Goal: Transaction & Acquisition: Purchase product/service

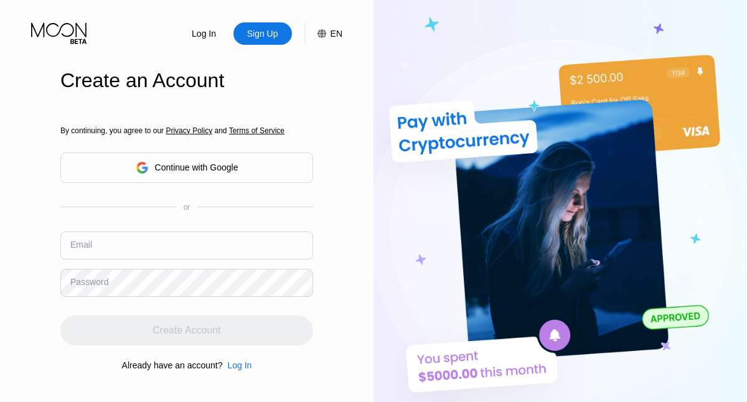
click at [187, 232] on input "text" at bounding box center [186, 246] width 253 height 28
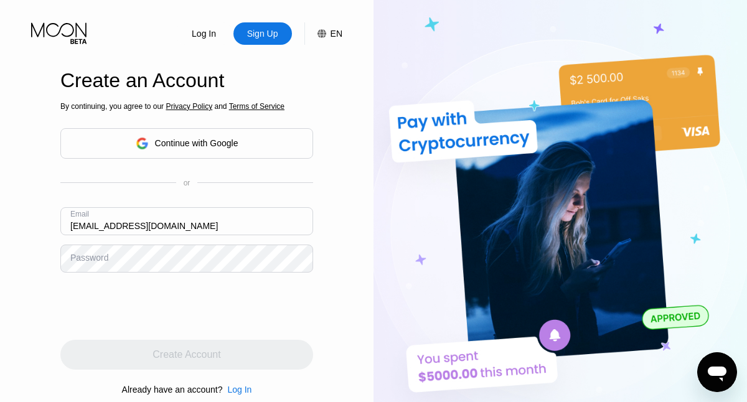
type input "[EMAIL_ADDRESS][DOMAIN_NAME]"
click at [187, 355] on div "Create Account" at bounding box center [186, 355] width 68 height 12
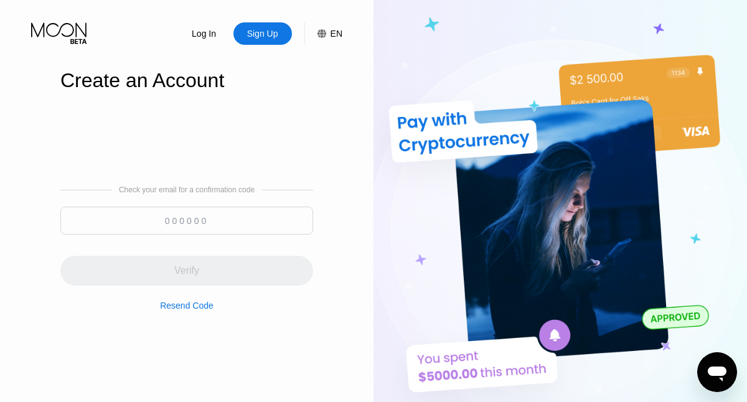
click at [187, 220] on input at bounding box center [186, 221] width 253 height 28
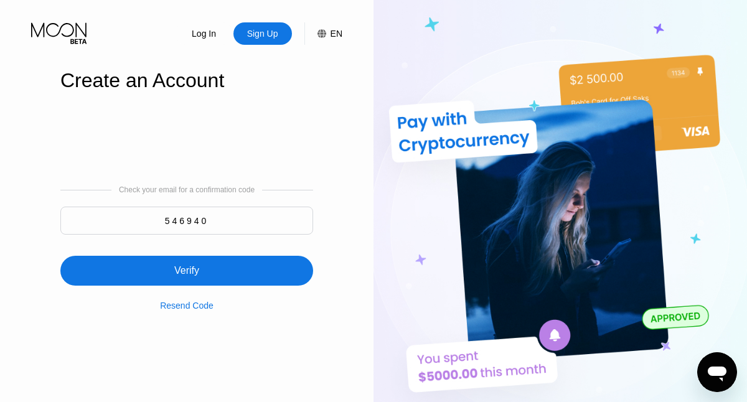
type input "546940"
click at [187, 263] on div "Verify" at bounding box center [186, 271] width 253 height 30
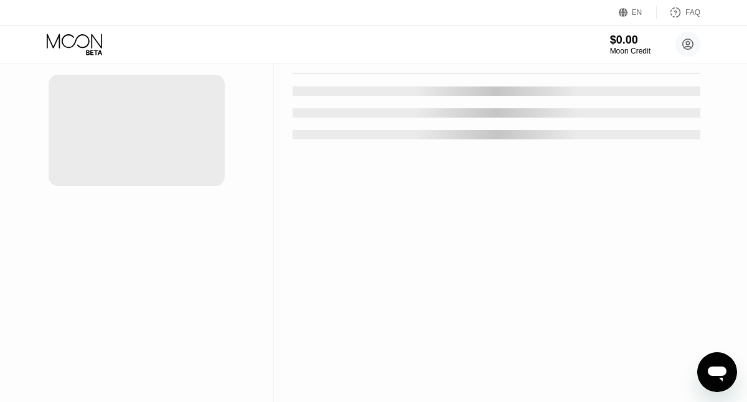
click at [188, 30] on div "New Card" at bounding box center [194, 25] width 39 height 11
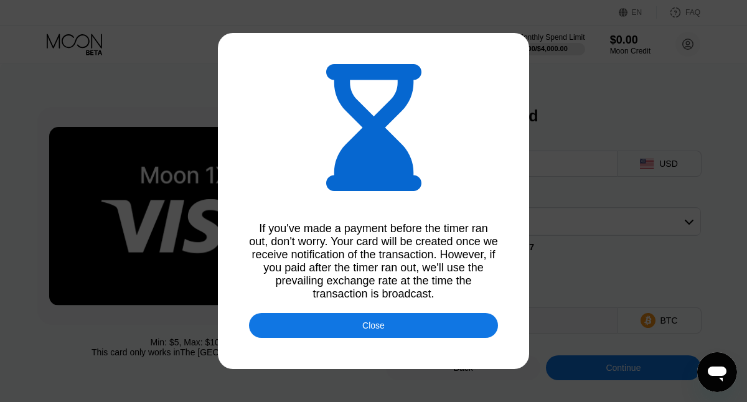
type input "0.00108675"
type input "0.00108703"
type input "0.00108609"
type input "0.00108606"
type input "0.00108779"
